Goal: Navigation & Orientation: Find specific page/section

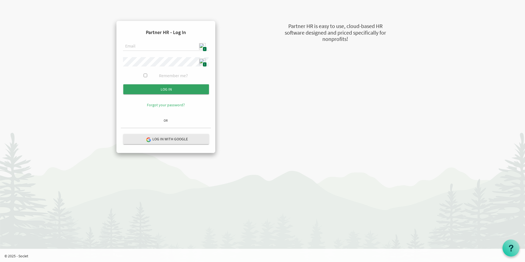
type input "[EMAIL_ADDRESS][DOMAIN_NAME]"
click at [164, 89] on input "Log in" at bounding box center [166, 89] width 86 height 10
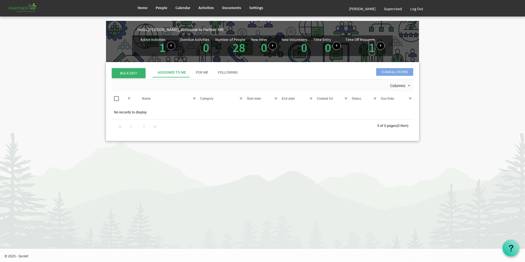
click at [371, 48] on link "1" at bounding box center [372, 47] width 6 height 15
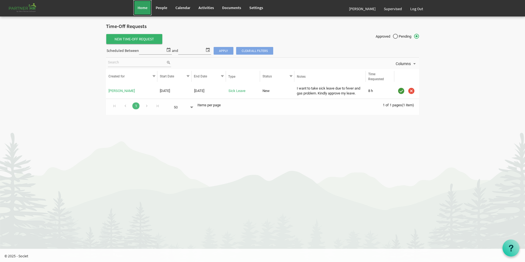
click at [149, 9] on link "Home" at bounding box center [142, 7] width 18 height 15
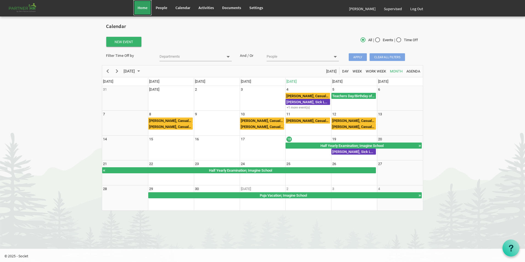
click at [136, 9] on link "Home" at bounding box center [142, 7] width 18 height 15
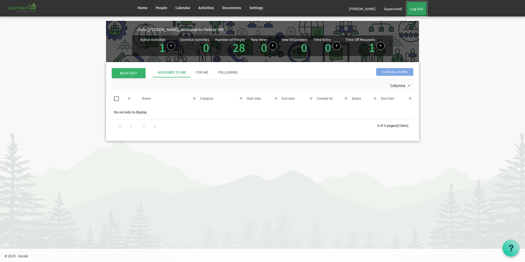
click at [420, 10] on link "Log Out" at bounding box center [416, 8] width 21 height 15
